Goal: Communication & Community: Answer question/provide support

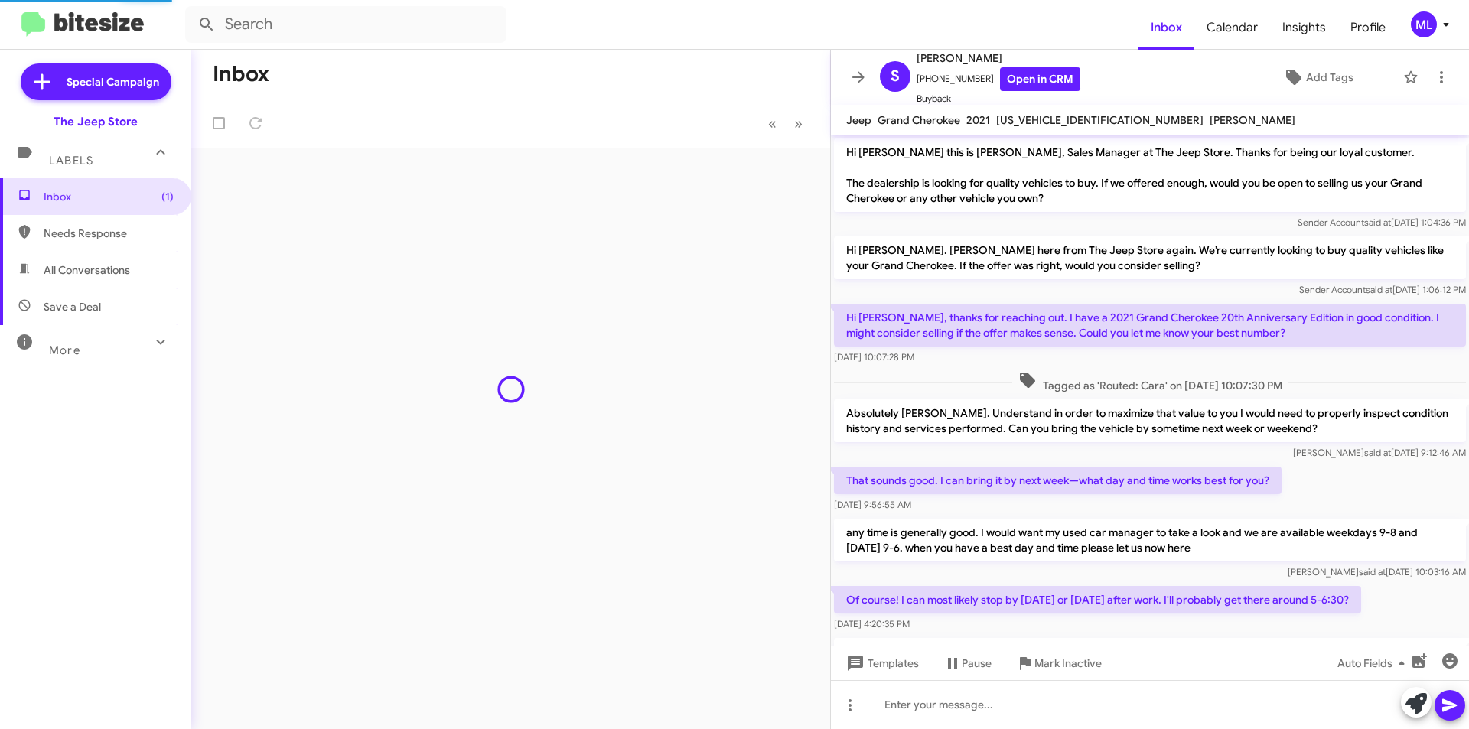
scroll to position [621, 0]
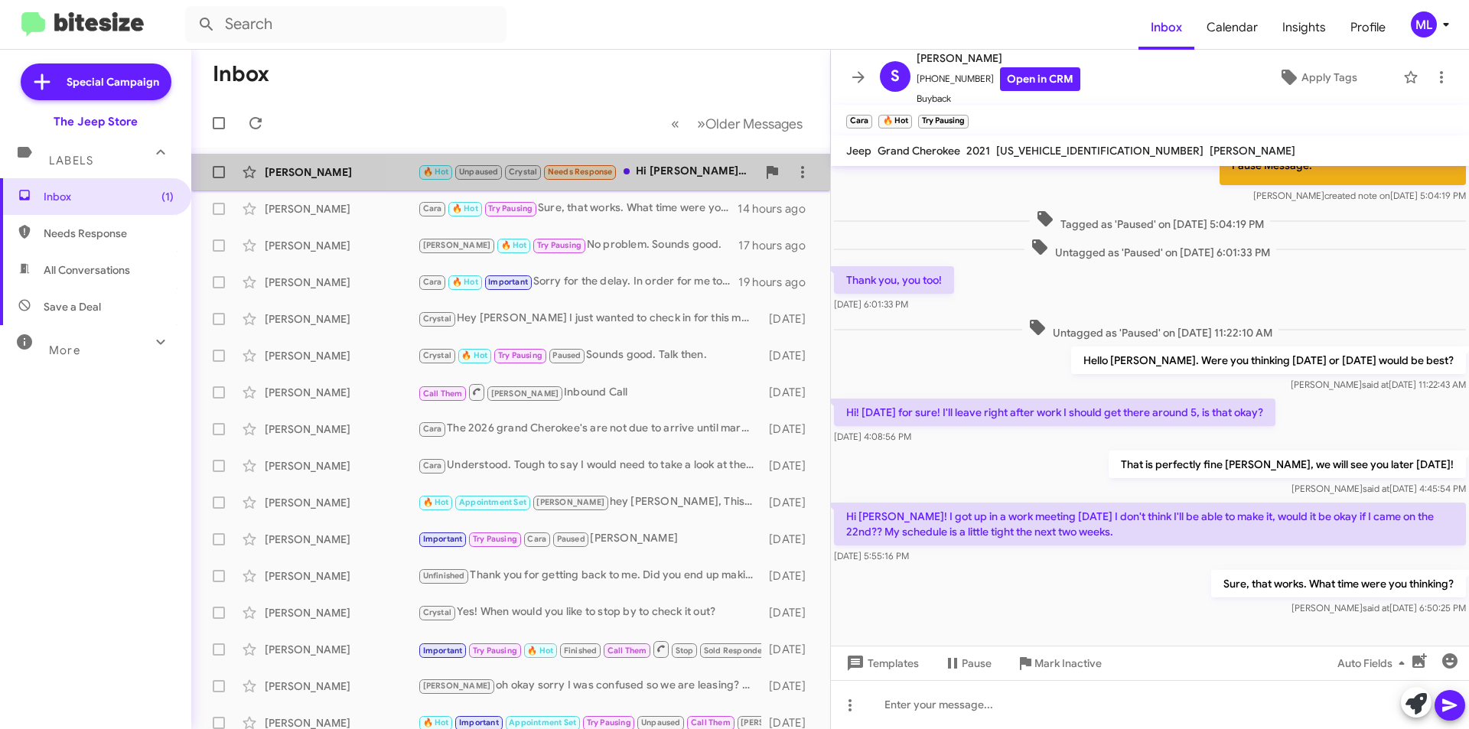
click at [678, 170] on div "🔥 Hot Unpaused Crystal Needs Response Hi [PERSON_NAME]. Apologies for the delay…" at bounding box center [587, 172] width 339 height 18
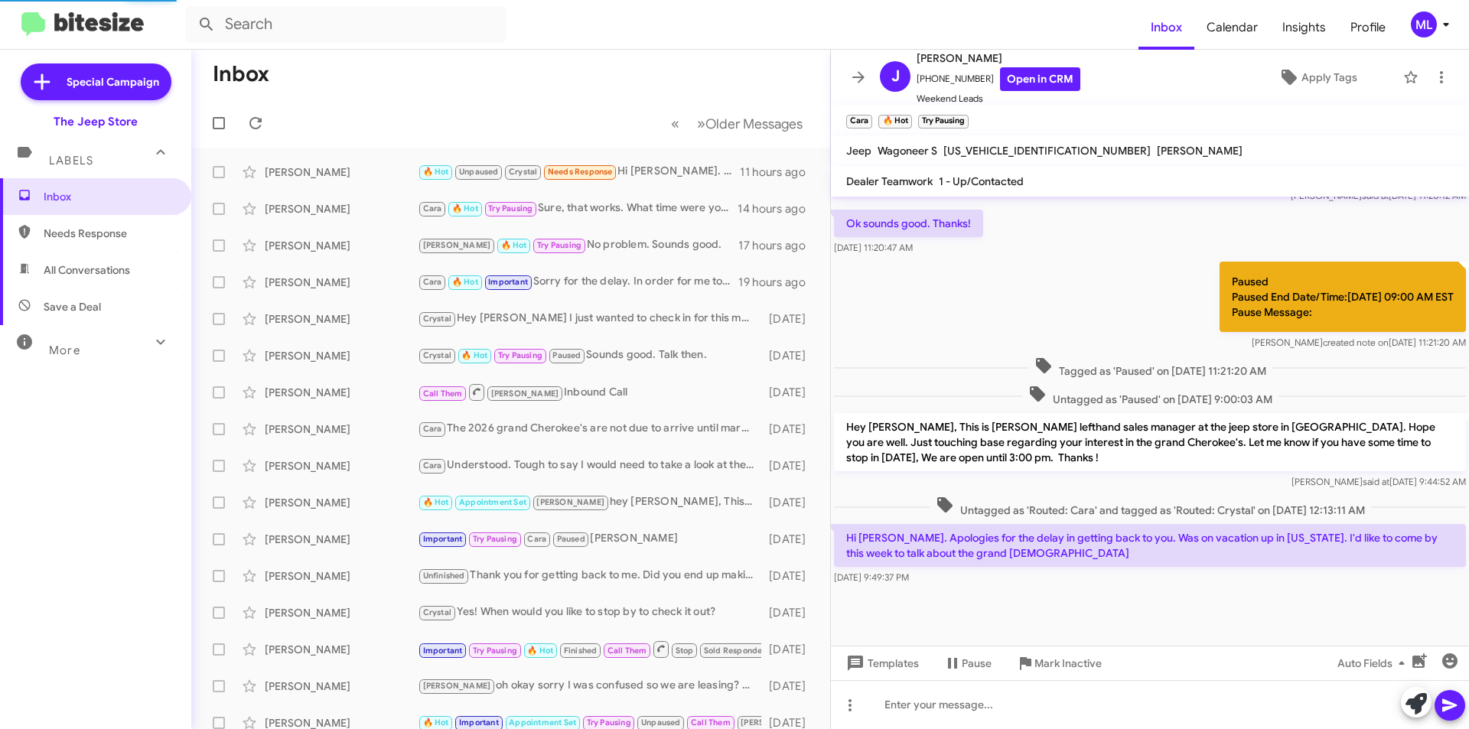
scroll to position [481, 0]
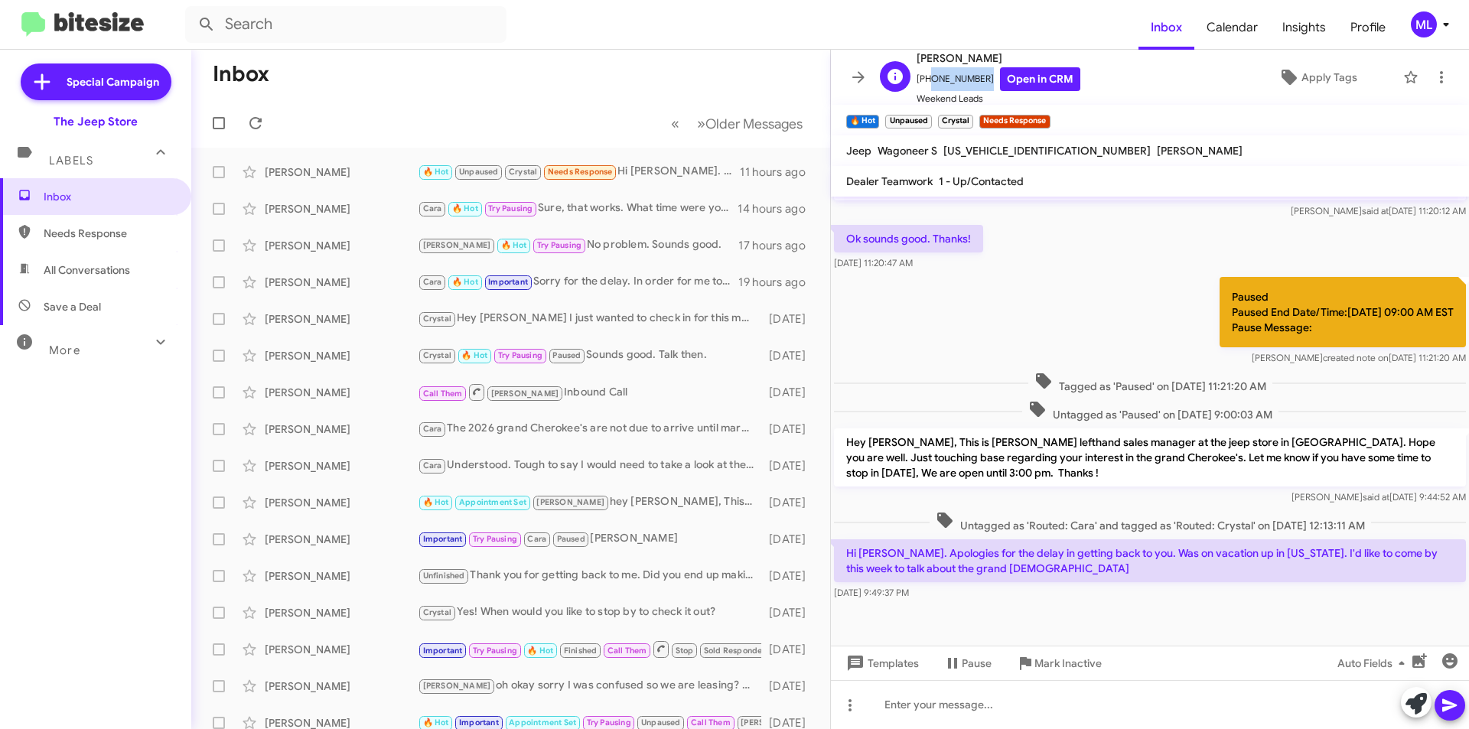
drag, startPoint x: 980, startPoint y: 80, endPoint x: 928, endPoint y: 82, distance: 52.9
click at [928, 82] on span "[PHONE_NUMBER] Open in CRM" at bounding box center [999, 79] width 164 height 24
copy span "9089101402"
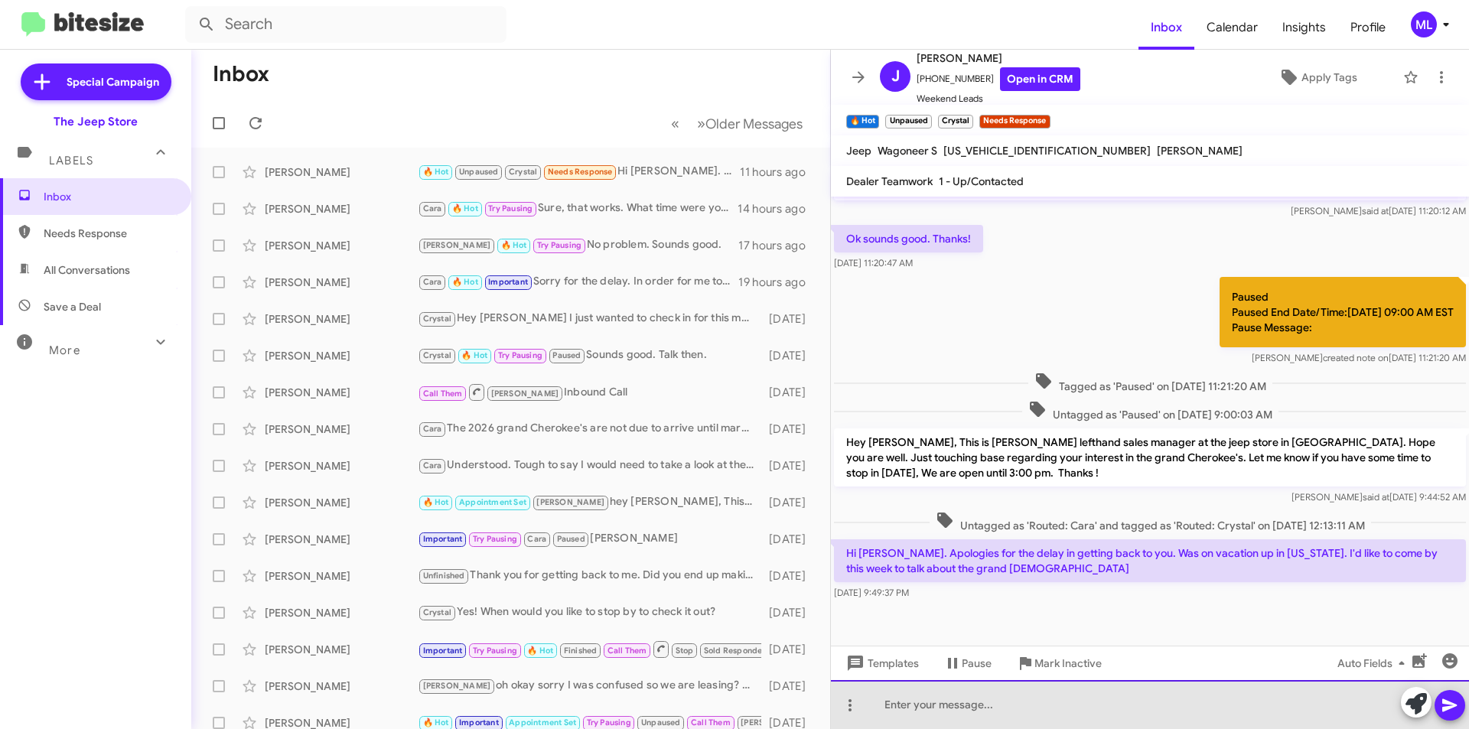
click at [943, 718] on div at bounding box center [1150, 704] width 638 height 49
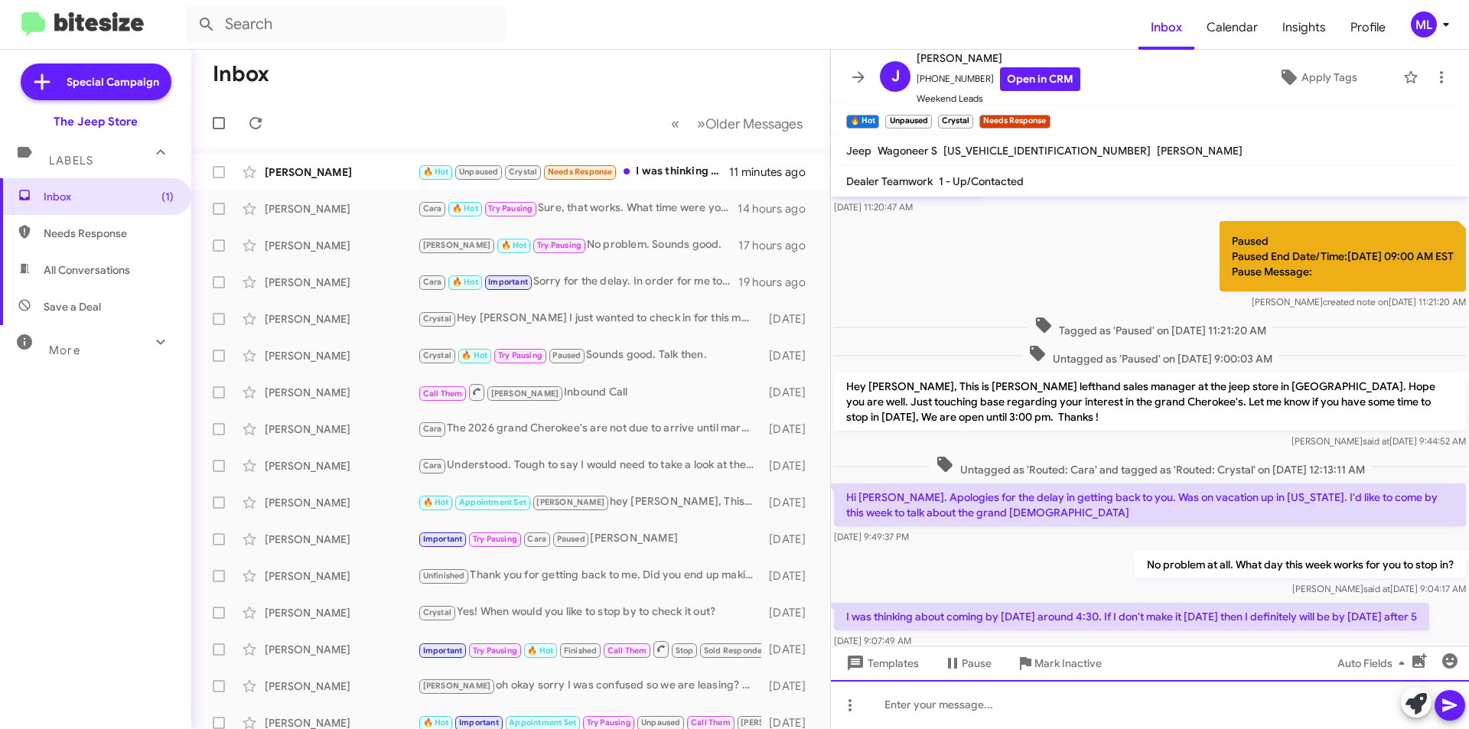
scroll to position [0, 0]
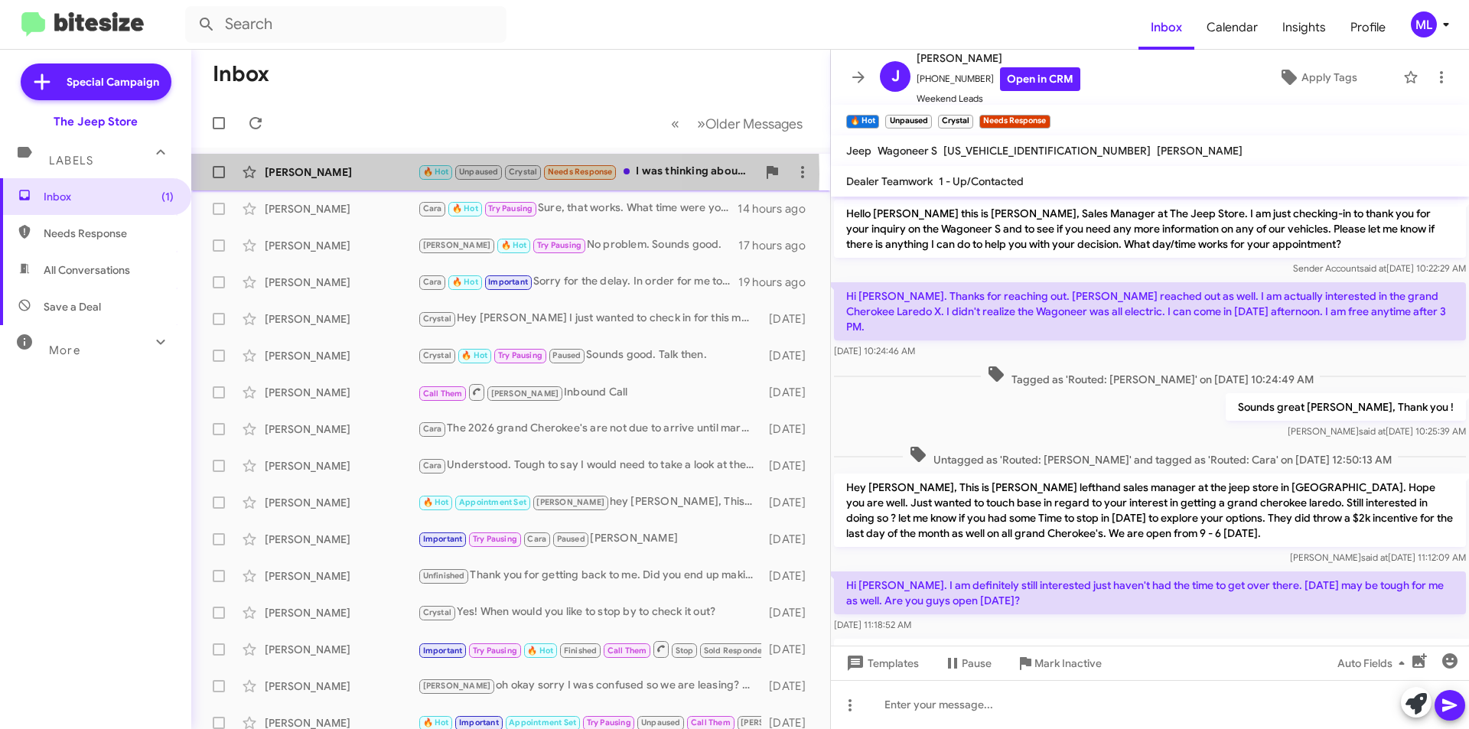
click at [362, 175] on div "[PERSON_NAME]" at bounding box center [341, 172] width 153 height 15
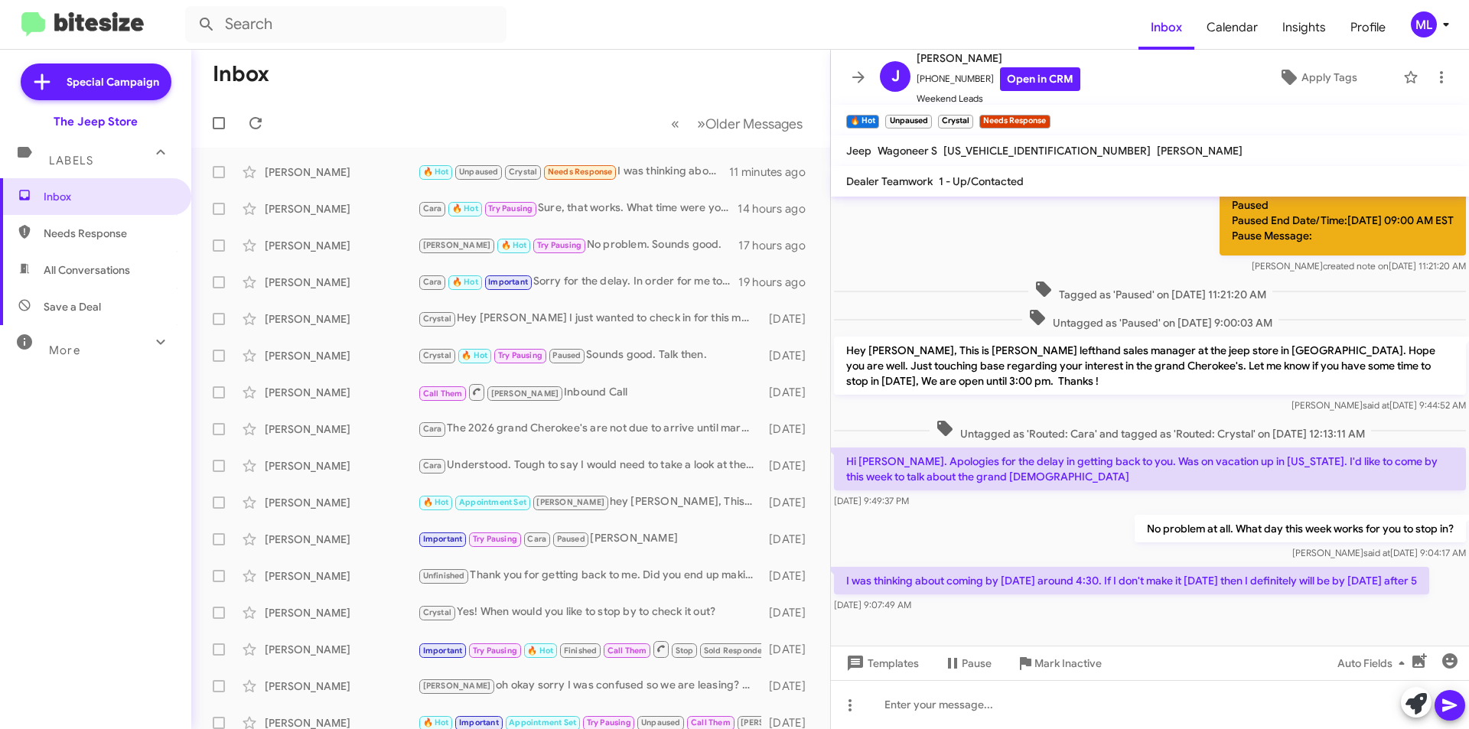
scroll to position [593, 0]
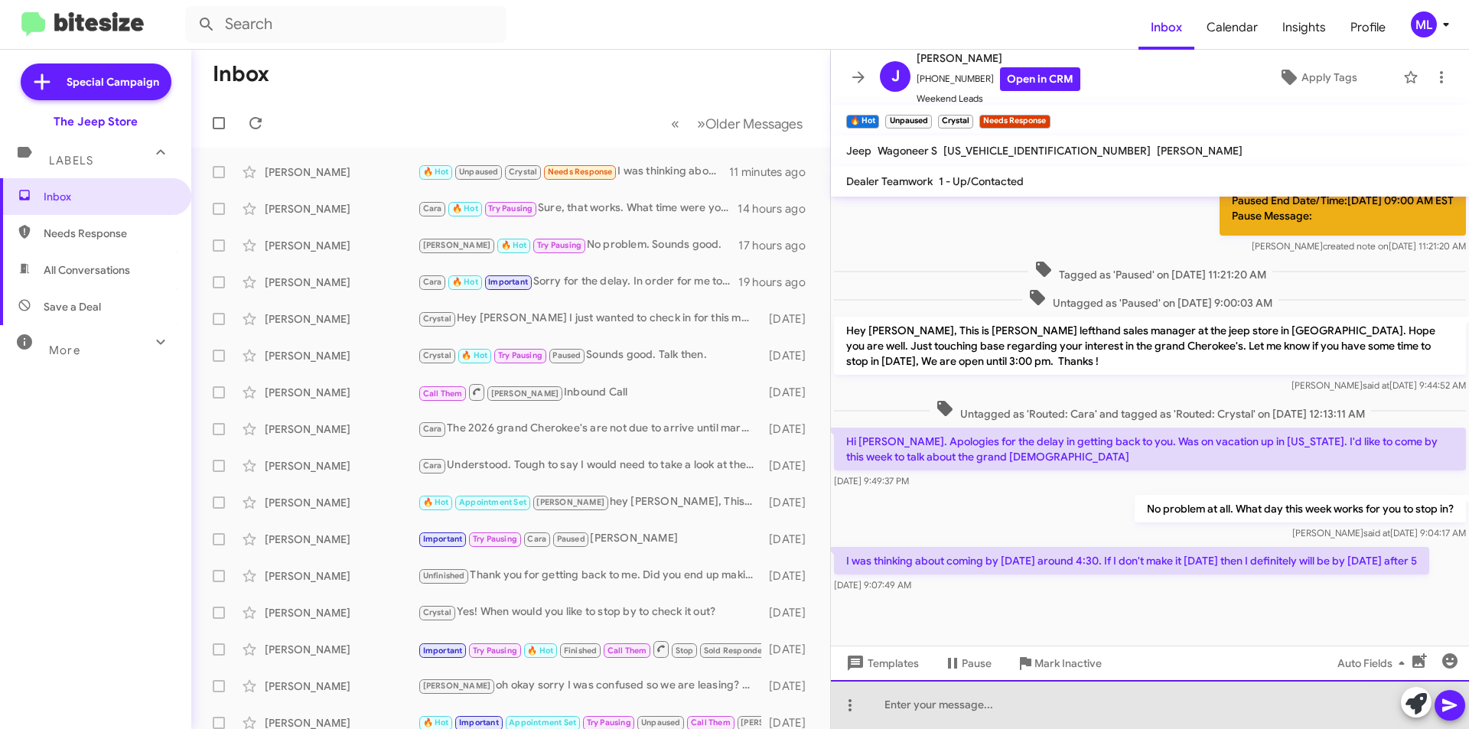
click at [1034, 725] on div at bounding box center [1150, 704] width 638 height 49
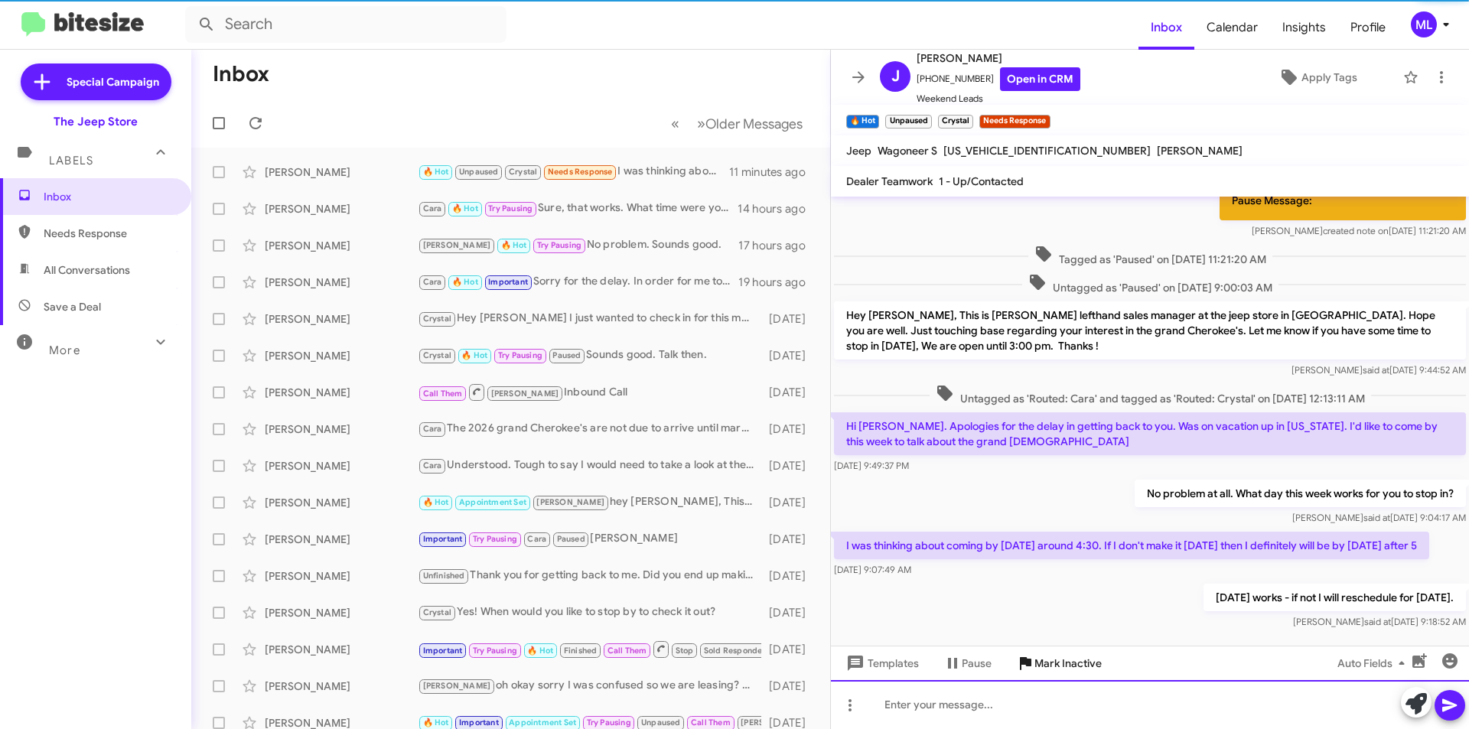
scroll to position [649, 0]
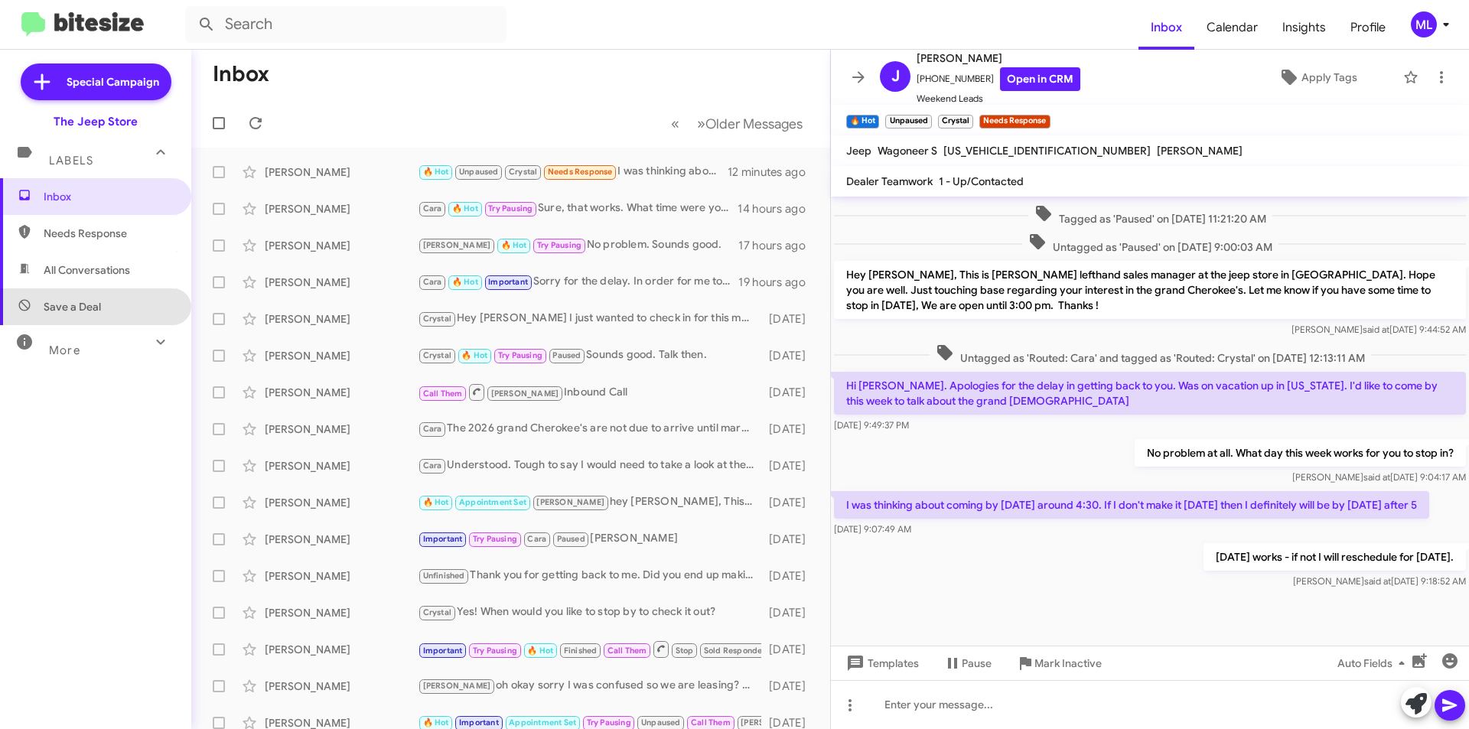
click at [95, 306] on span "Save a Deal" at bounding box center [72, 306] width 57 height 15
type input "in:not-interested"
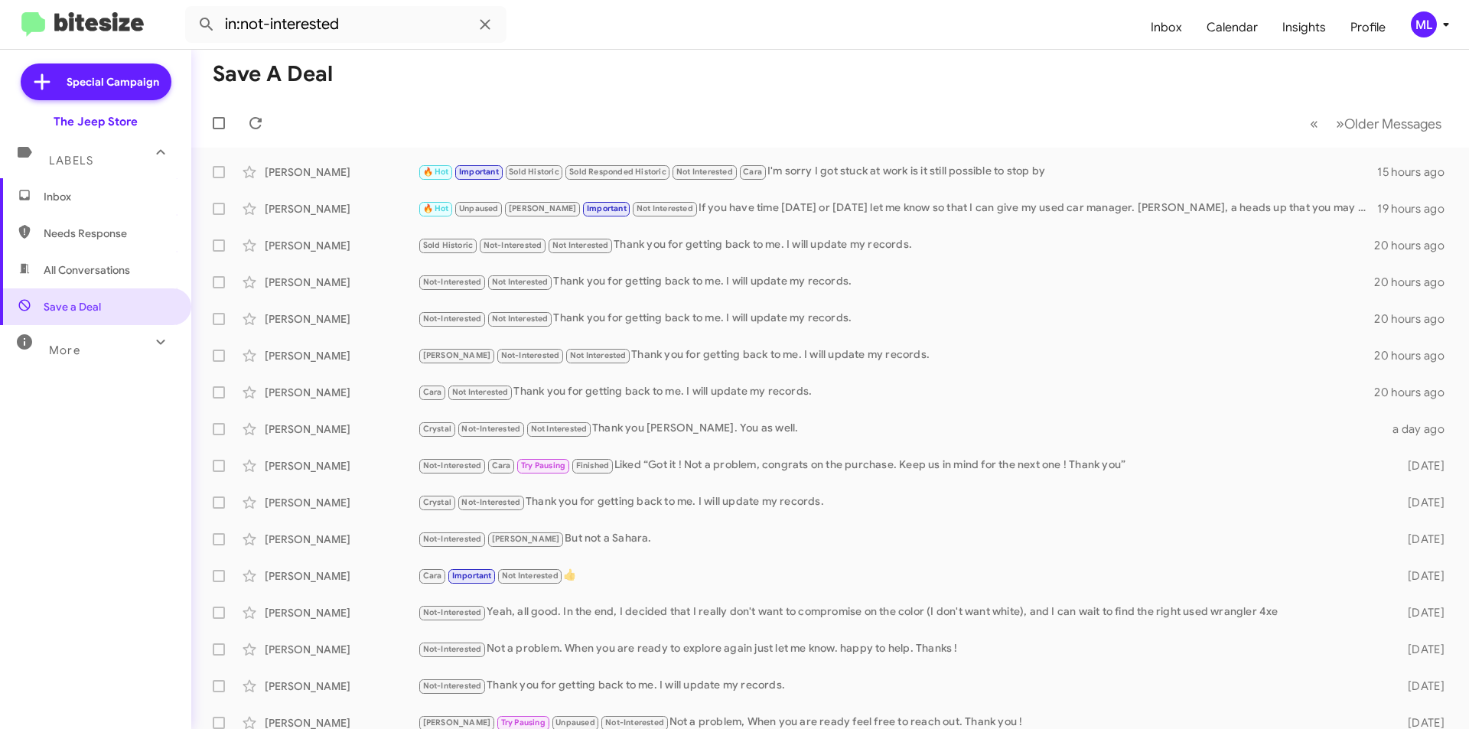
click at [65, 188] on span "Inbox" at bounding box center [95, 196] width 191 height 37
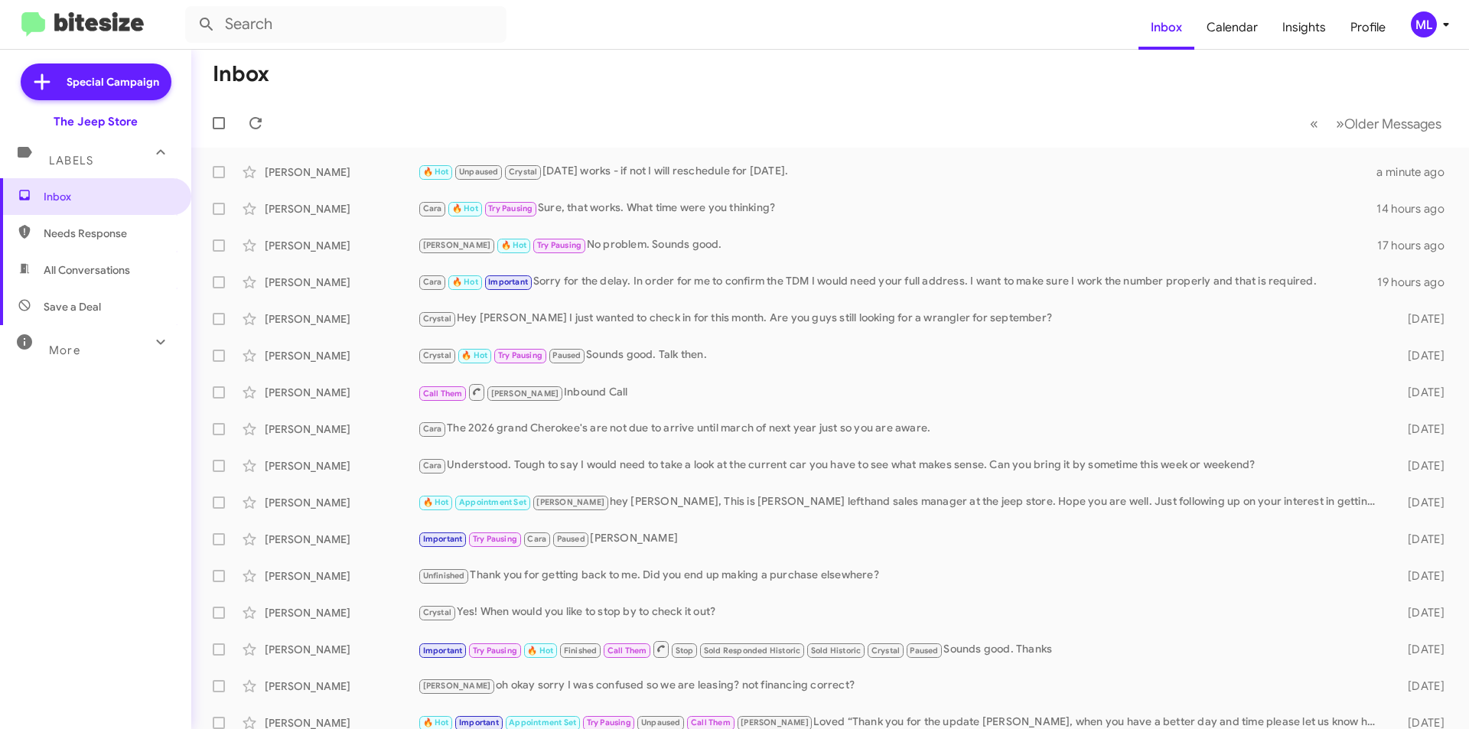
click at [86, 305] on span "Save a Deal" at bounding box center [72, 306] width 57 height 15
type input "in:not-interested"
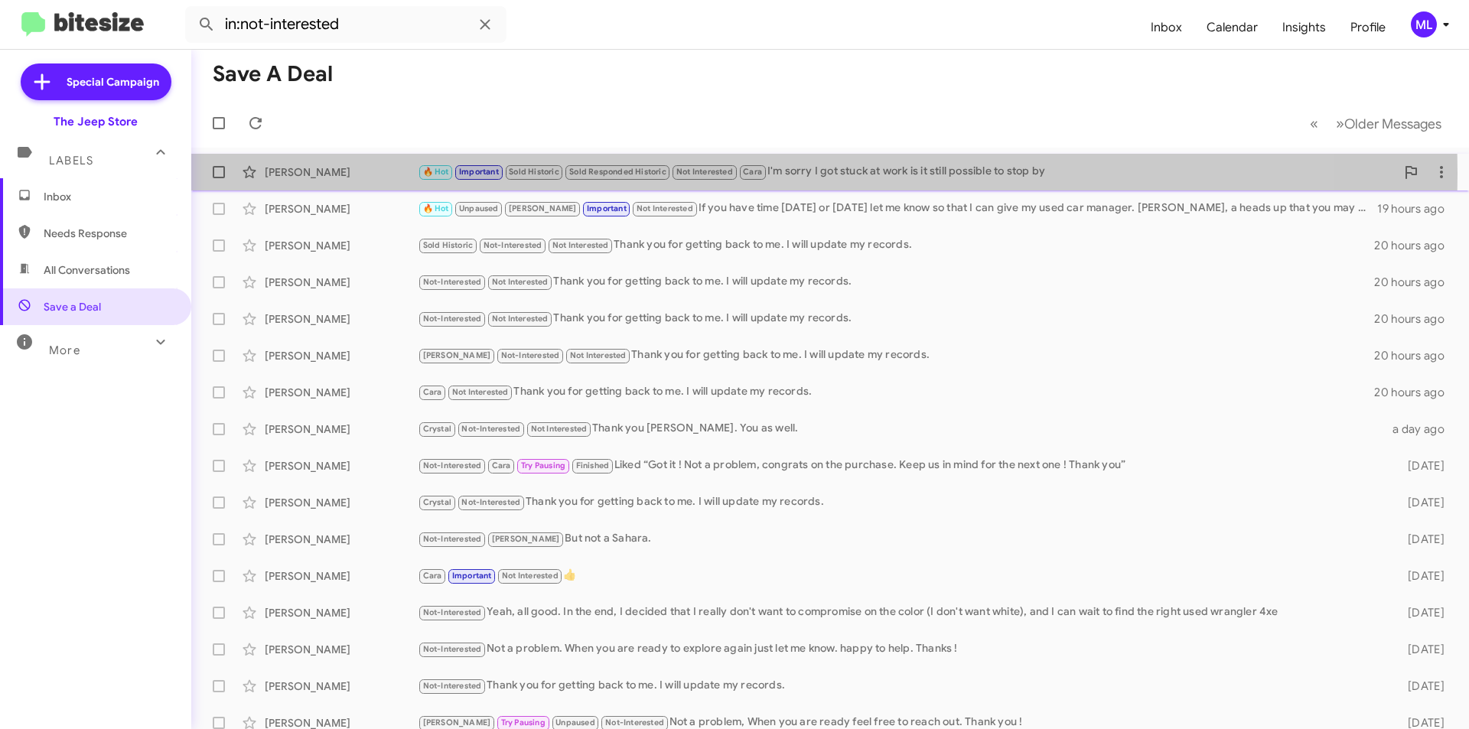
click at [716, 174] on span "Not Interested" at bounding box center [705, 172] width 57 height 10
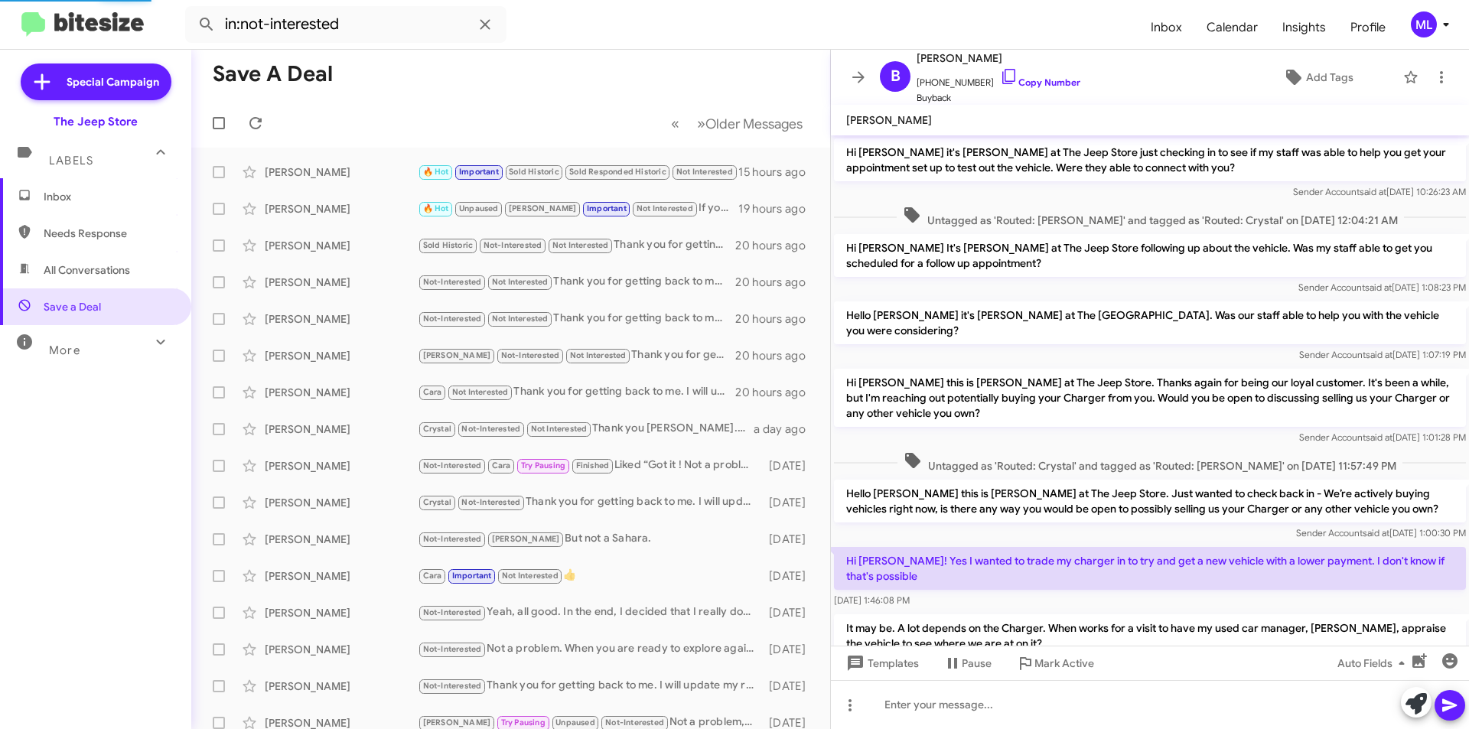
scroll to position [626, 0]
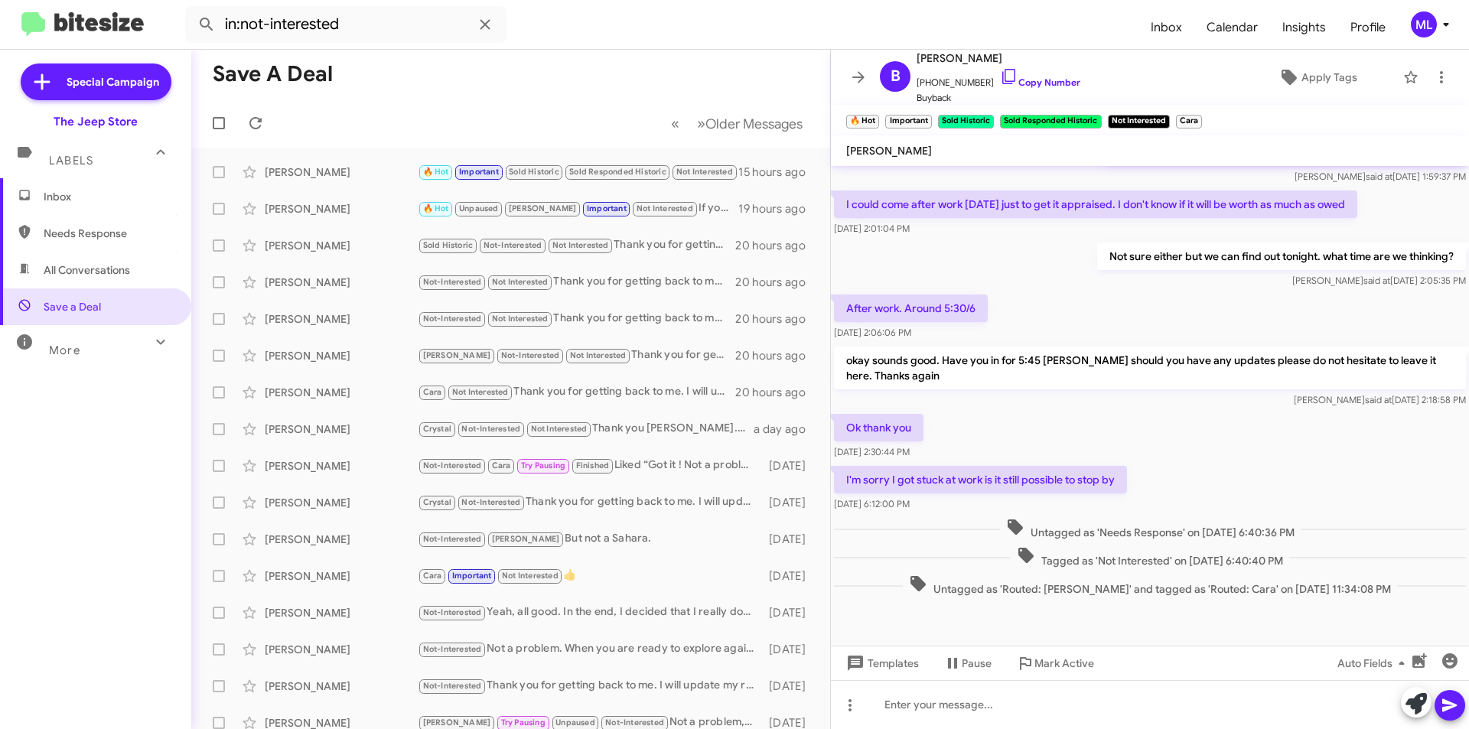
click at [83, 193] on span "Inbox" at bounding box center [109, 196] width 130 height 15
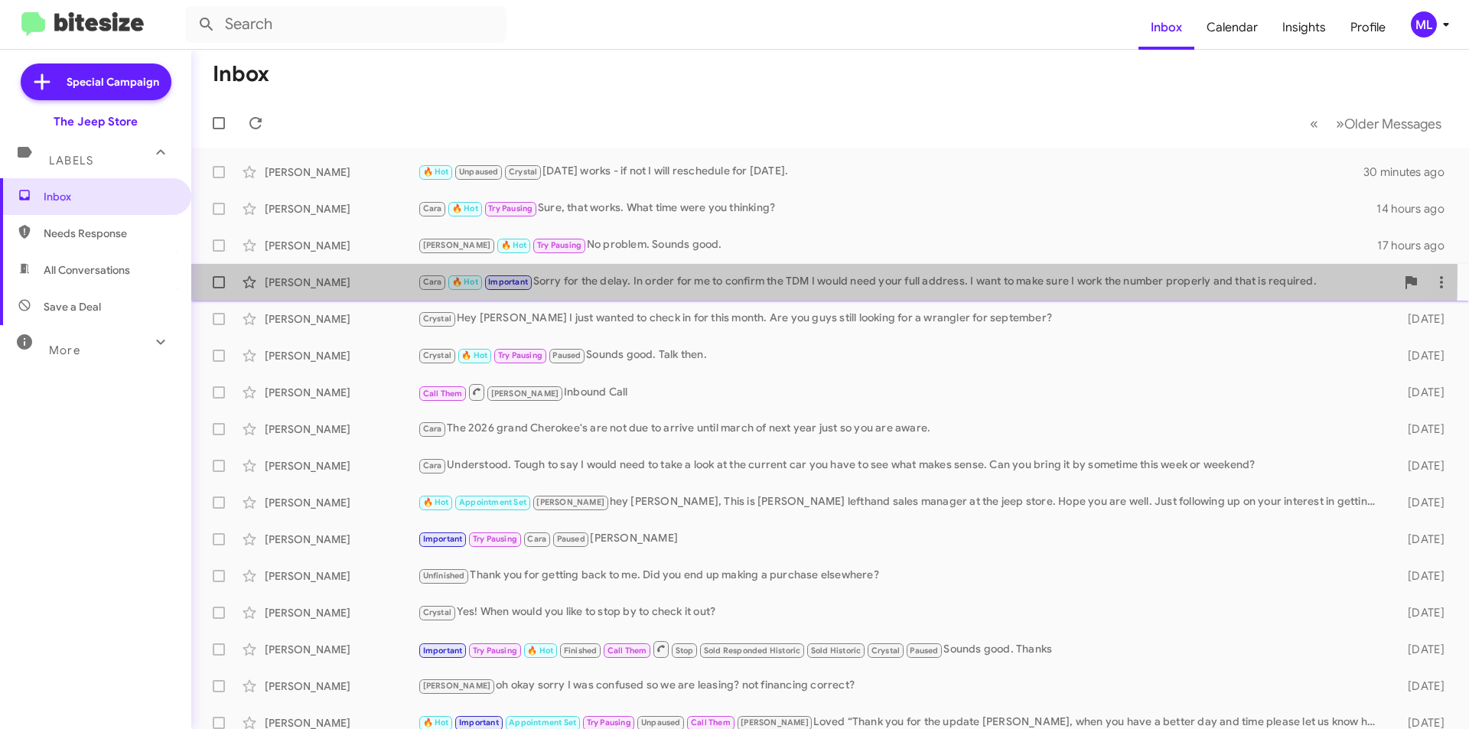
click at [372, 273] on div "[PERSON_NAME] [PERSON_NAME] 🔥 Hot Important Sorry for the delay. In order for m…" at bounding box center [831, 282] width 1254 height 31
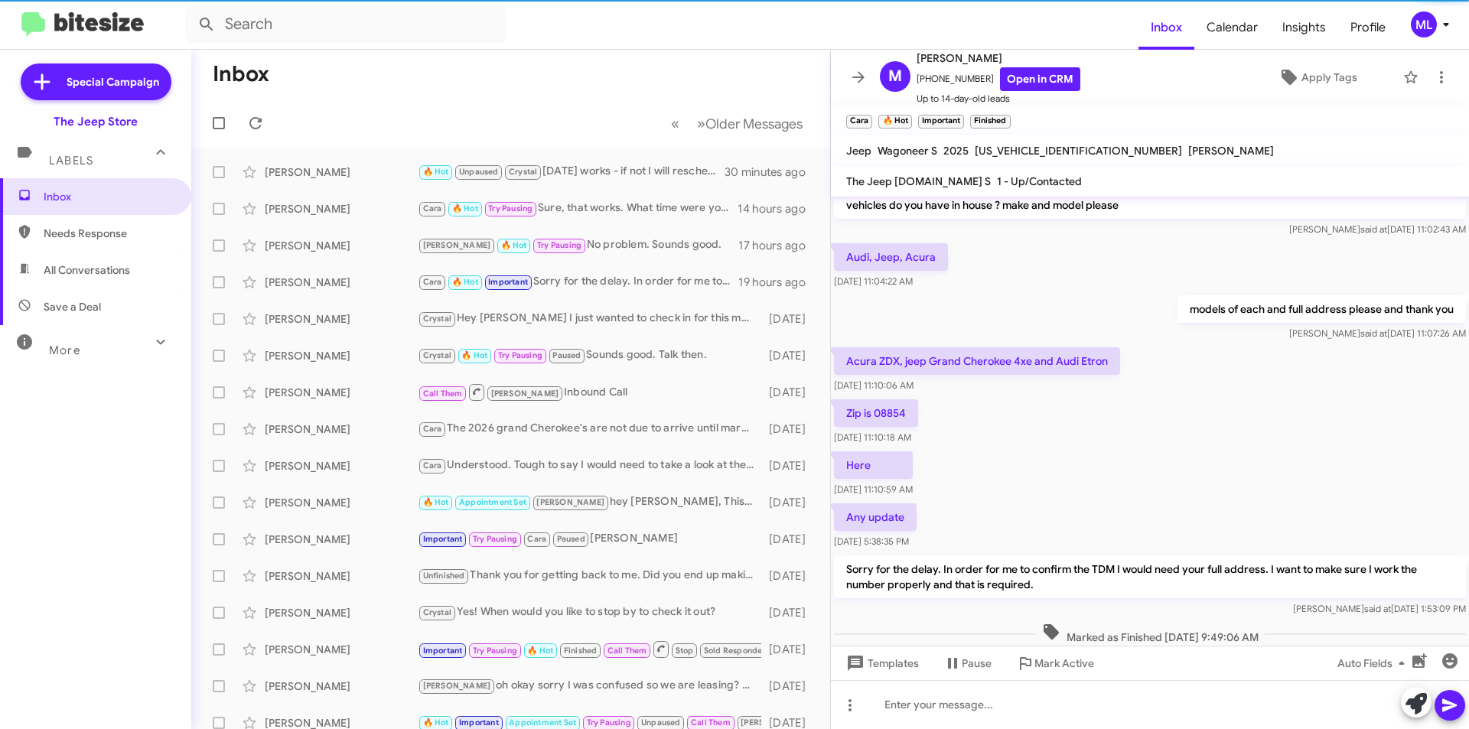
scroll to position [515, 0]
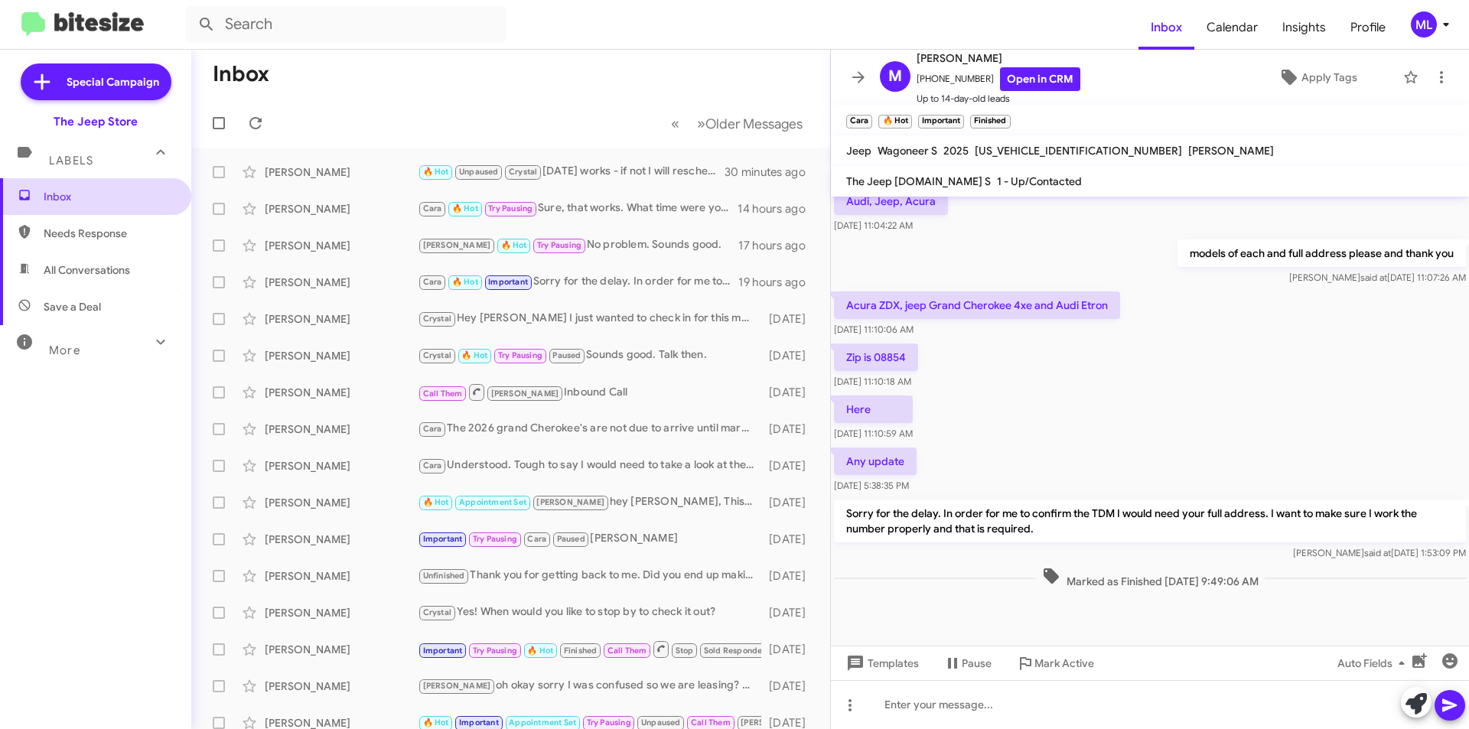
click at [47, 197] on span "Inbox" at bounding box center [109, 196] width 130 height 15
